Goal: Book appointment/travel/reservation

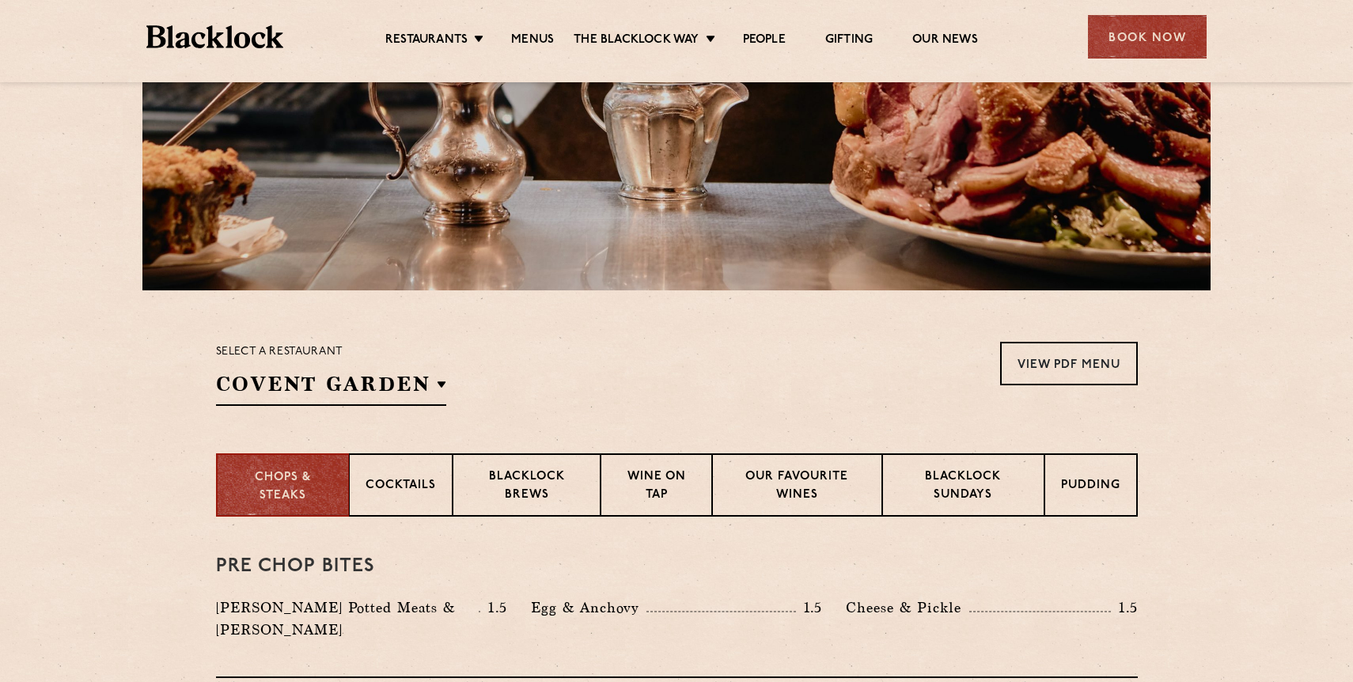
scroll to position [280, 0]
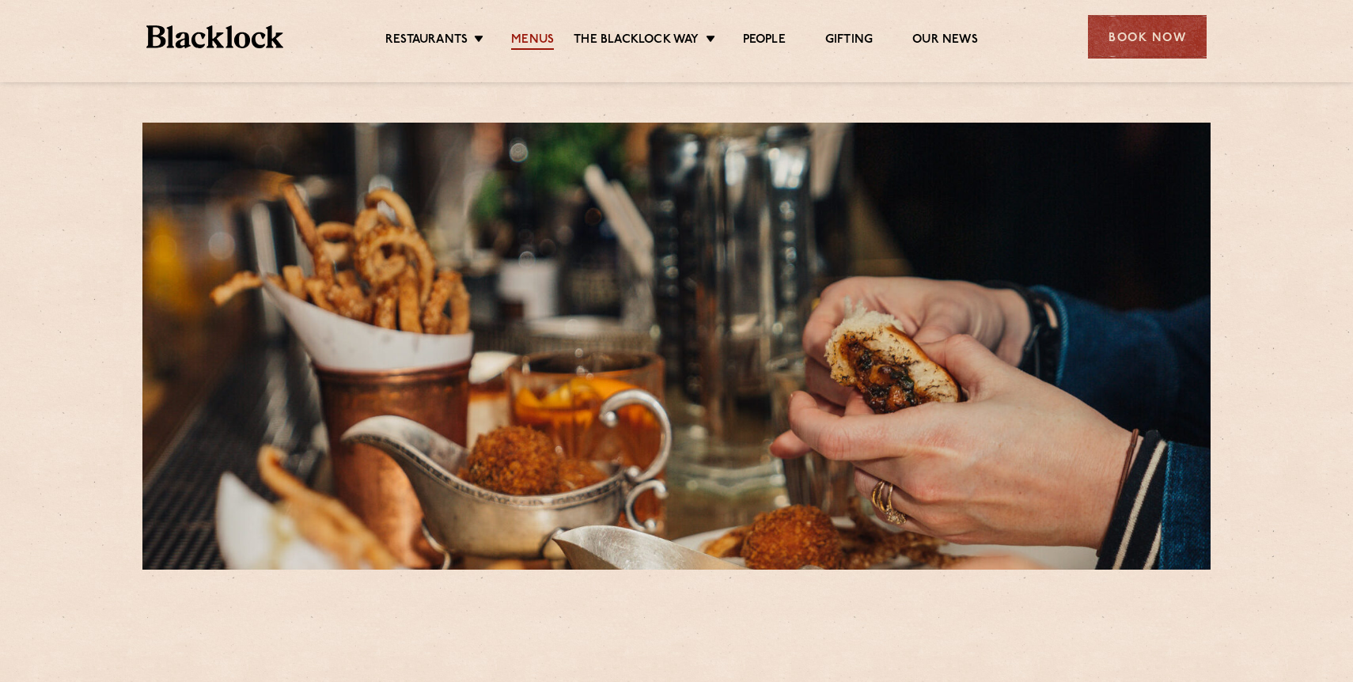
click at [545, 41] on link "Menus" at bounding box center [532, 40] width 43 height 17
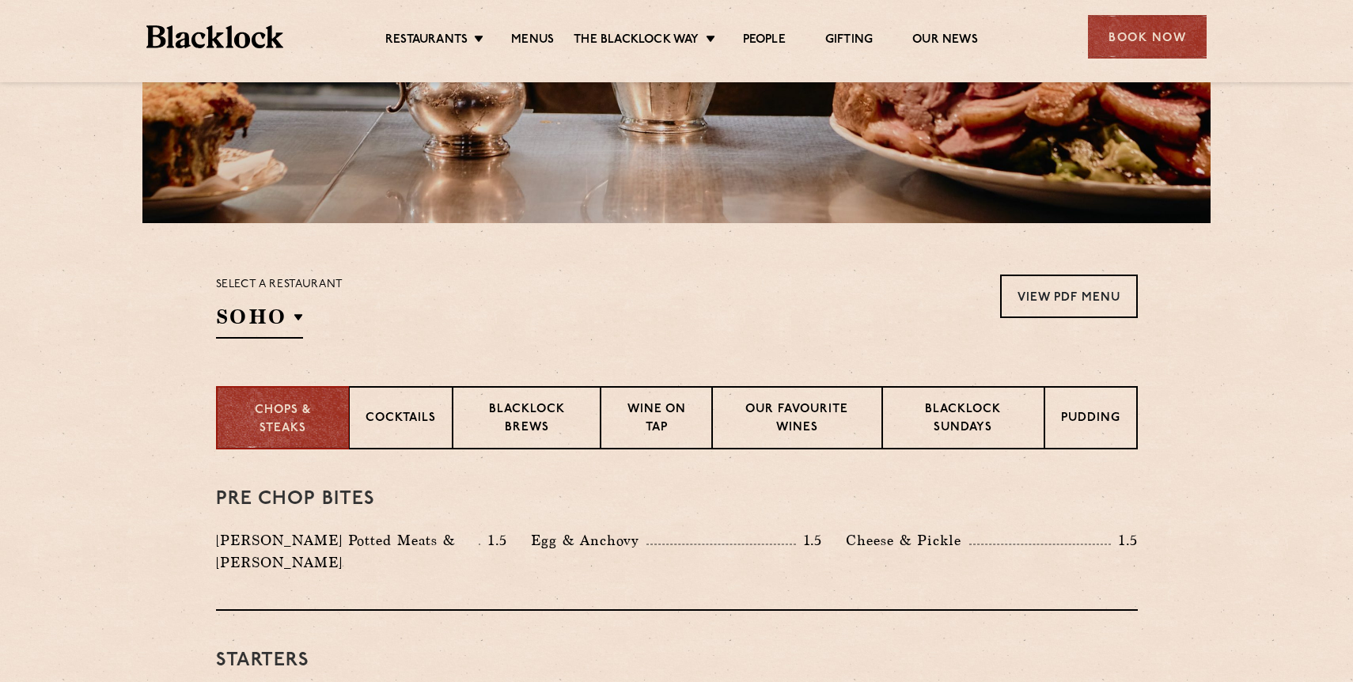
scroll to position [348, 0]
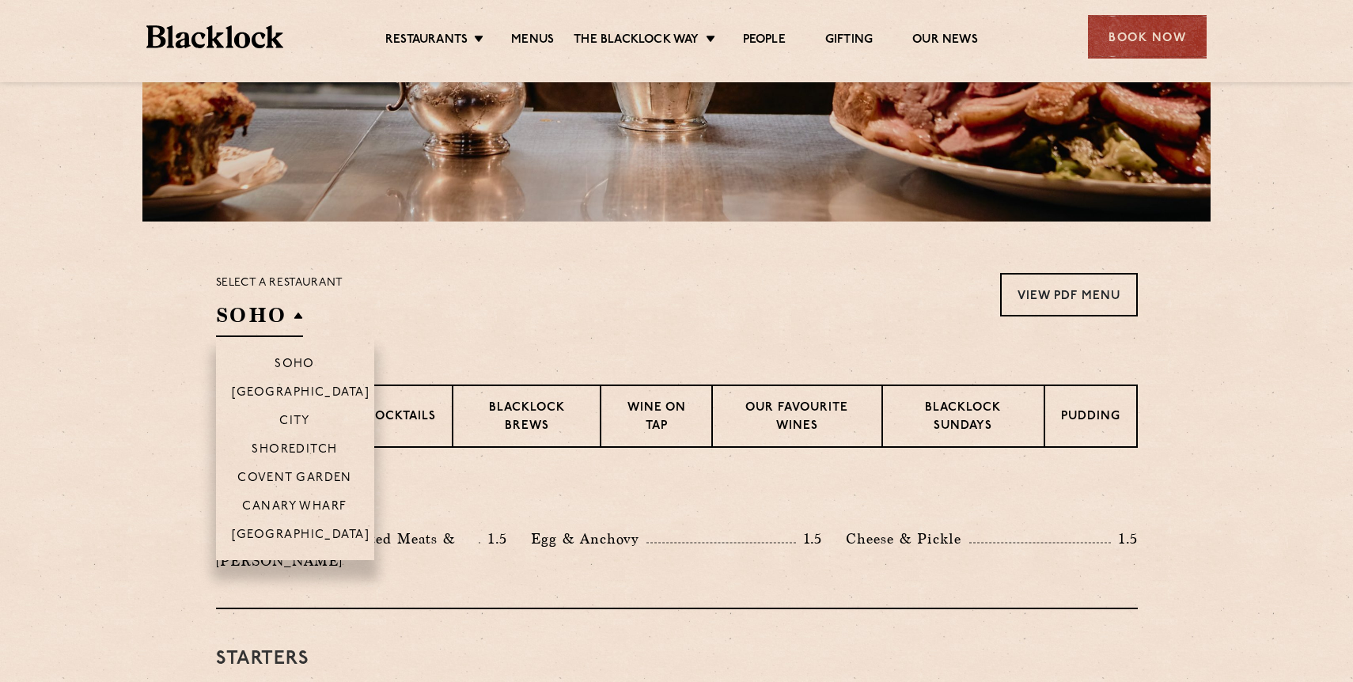
click at [296, 312] on h2 "SOHO" at bounding box center [259, 319] width 87 height 36
click at [312, 506] on p "Canary Wharf" at bounding box center [294, 508] width 104 height 16
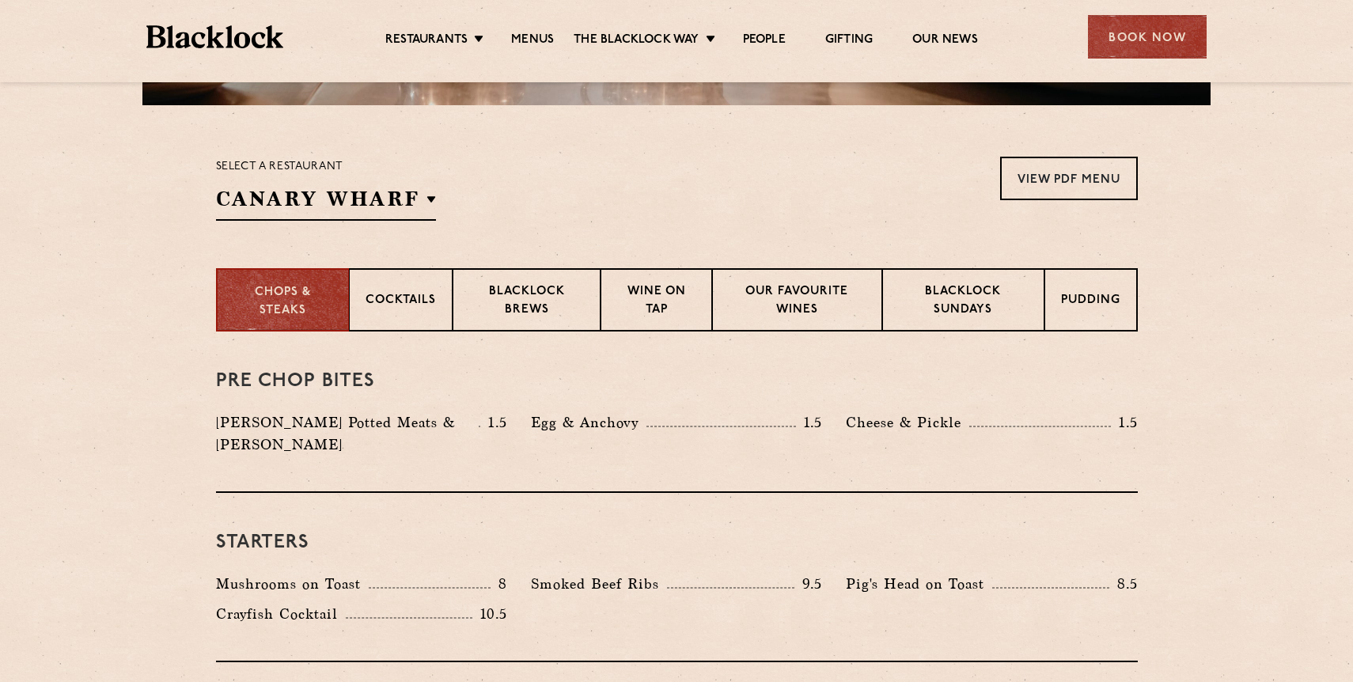
scroll to position [461, 0]
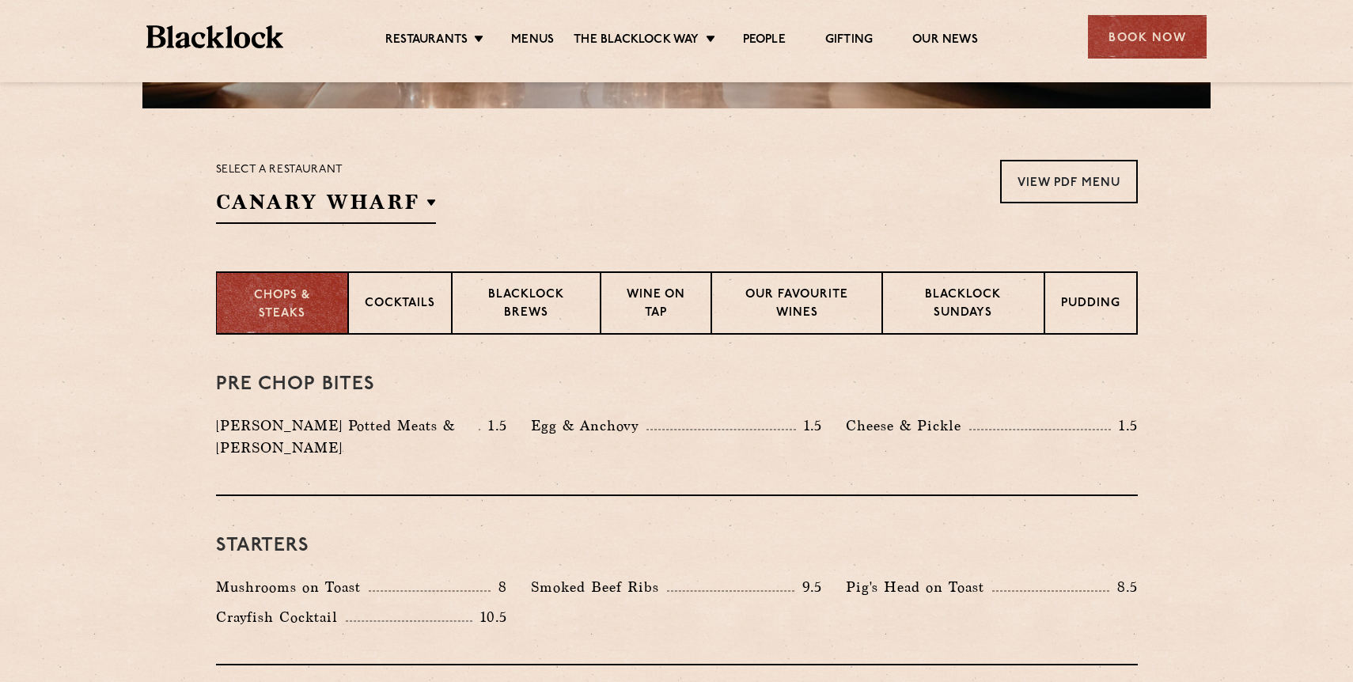
click at [277, 309] on p "Chops & Steaks" at bounding box center [282, 305] width 99 height 36
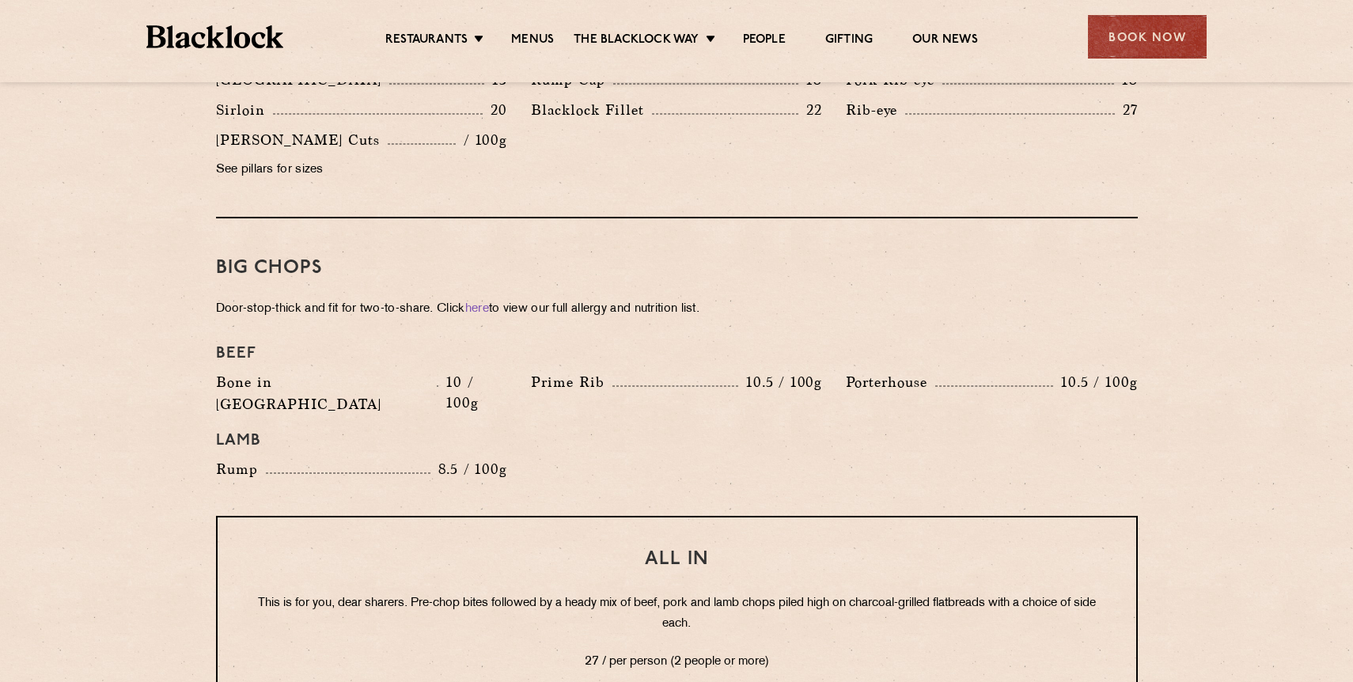
scroll to position [1633, 0]
drag, startPoint x: 847, startPoint y: 361, endPoint x: 930, endPoint y: 371, distance: 83.7
click at [930, 373] on p "Porterhouse" at bounding box center [890, 384] width 89 height 22
copy p "Porterhouse"
click at [805, 426] on div "Beef Bone in [GEOGRAPHIC_DATA] 10 / 100g Prime Rib 10.5 / 100g [GEOGRAPHIC_DATA…" at bounding box center [676, 414] width 945 height 152
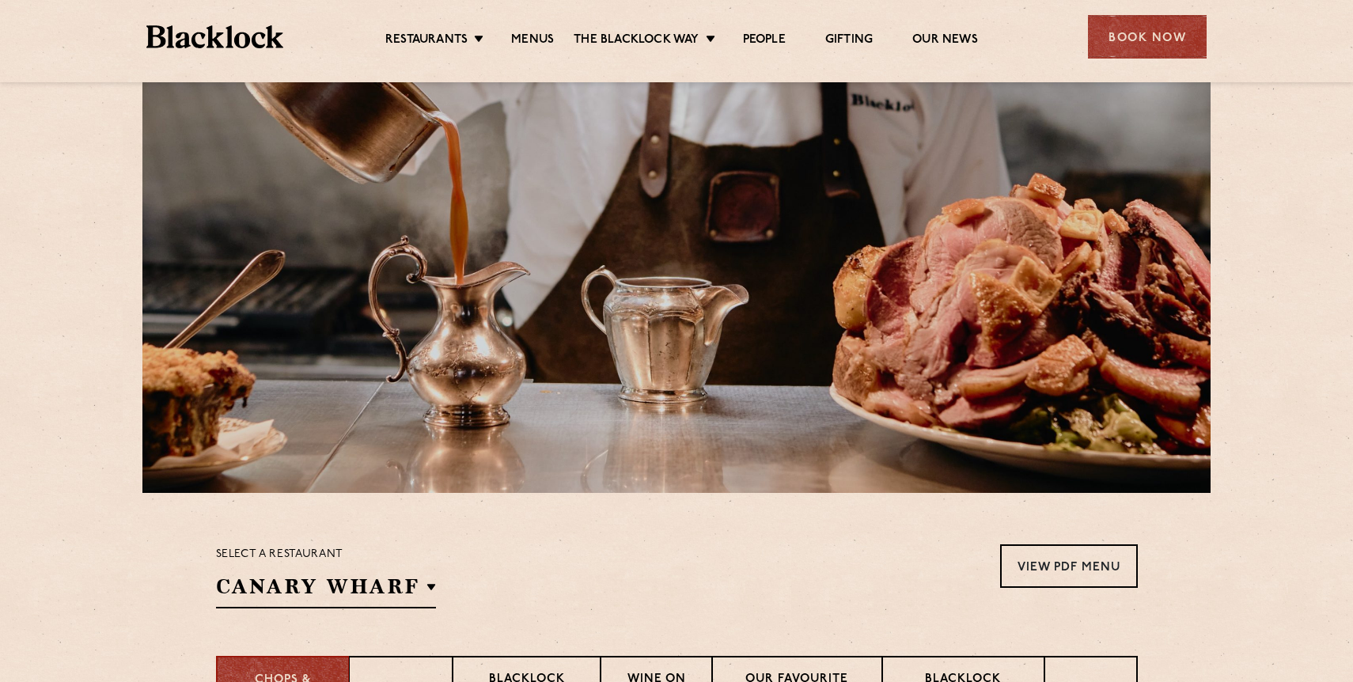
scroll to position [0, 0]
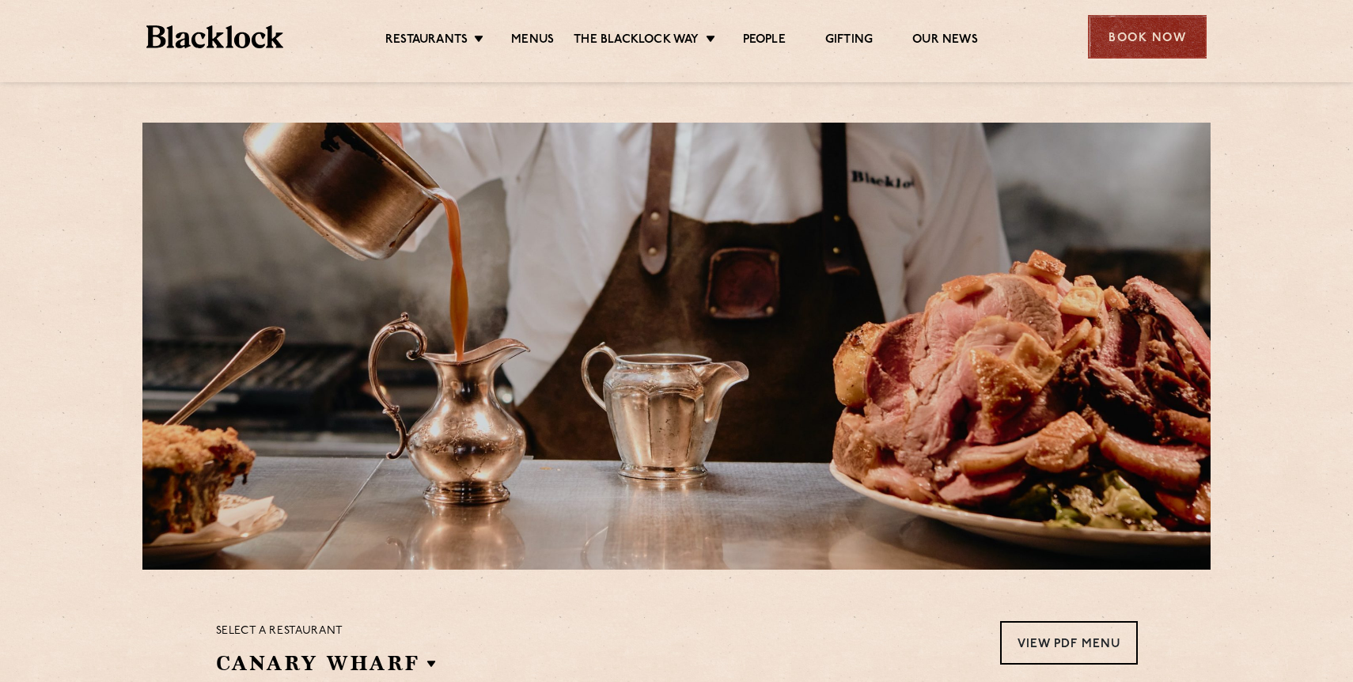
click at [1151, 44] on div "Book Now" at bounding box center [1147, 37] width 119 height 44
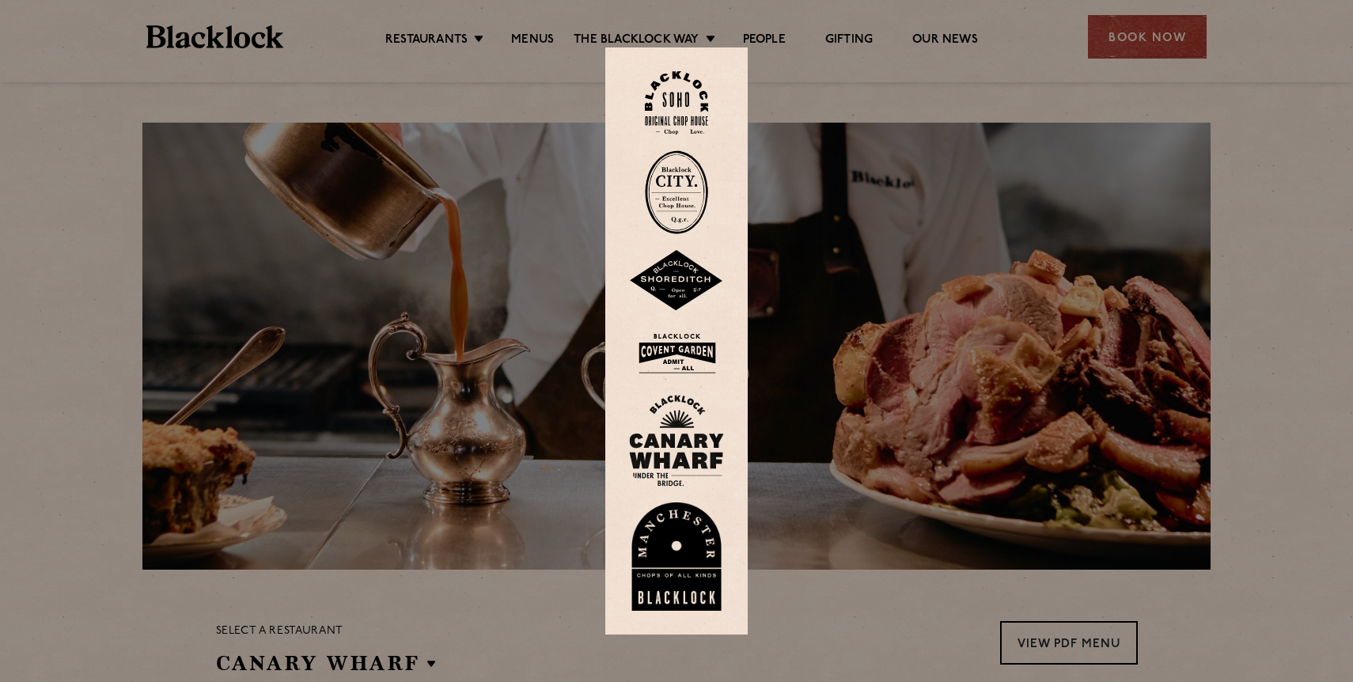
click at [677, 449] on img at bounding box center [676, 441] width 95 height 92
